Goal: Task Accomplishment & Management: Manage account settings

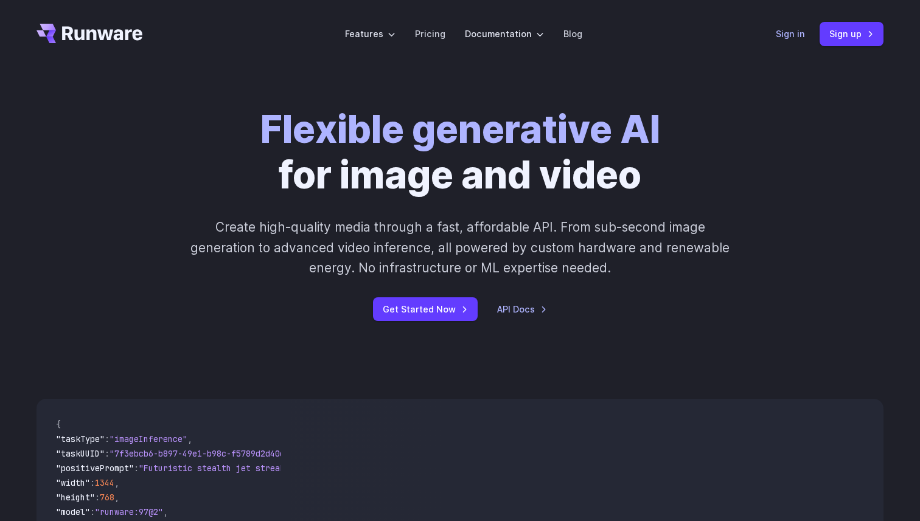
click at [790, 35] on link "Sign in" at bounding box center [790, 34] width 29 height 14
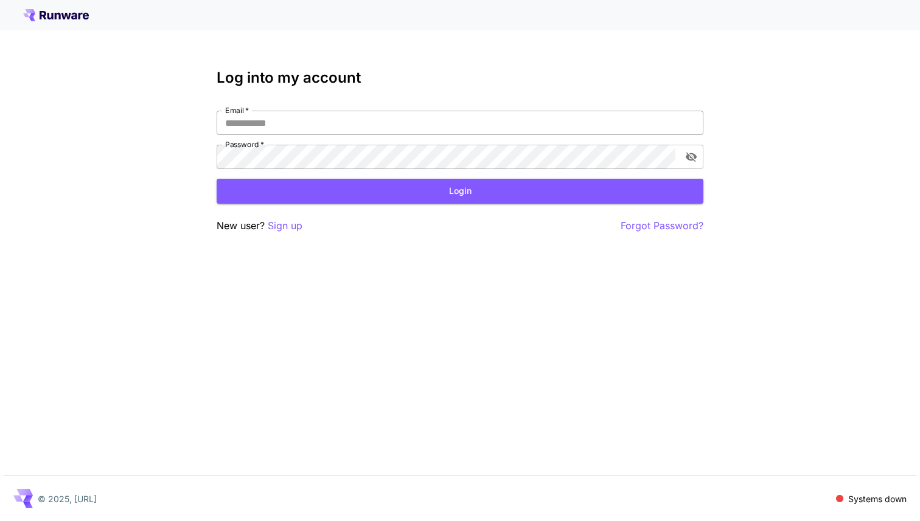
click at [505, 124] on input "Email   *" at bounding box center [460, 123] width 487 height 24
type input "**********"
click button "Login" at bounding box center [460, 191] width 487 height 25
